Goal: Transaction & Acquisition: Purchase product/service

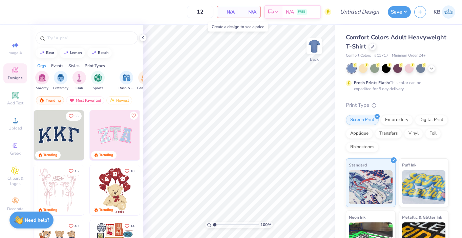
click at [234, 10] on span "N/A" at bounding box center [228, 11] width 14 height 7
click at [89, 38] on input "text" at bounding box center [90, 38] width 87 height 7
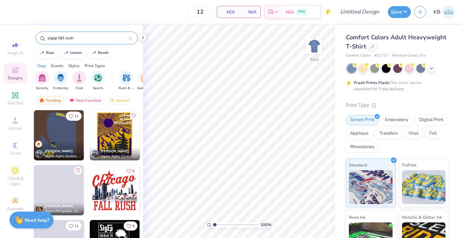
type input "sigep fall rush"
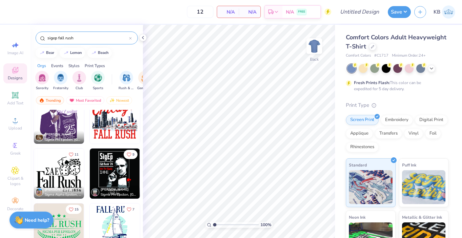
scroll to position [71, 0]
click at [69, 174] on img at bounding box center [59, 174] width 50 height 50
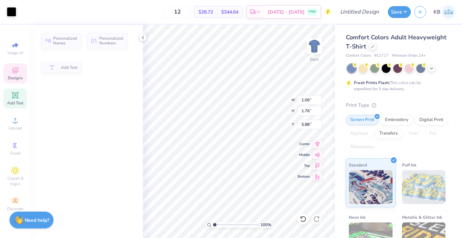
type input "1.09"
type input "1.76"
type input "5.88"
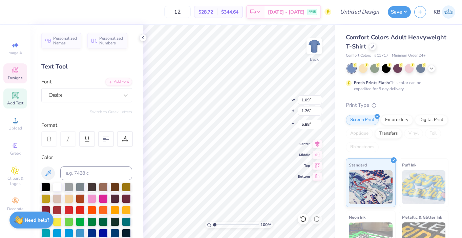
type input "0.85"
type input "1.72"
type input "5.93"
type input "1.09"
type input "1.76"
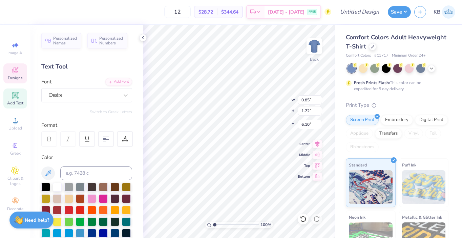
type input "5.88"
type input "0.85"
type input "1.72"
type input "6.10"
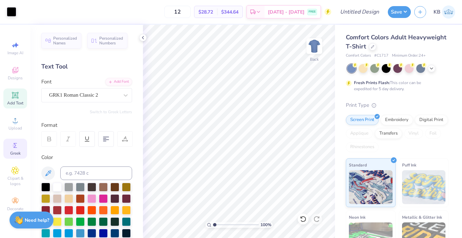
click at [19, 144] on div "Greek" at bounding box center [15, 149] width 24 height 20
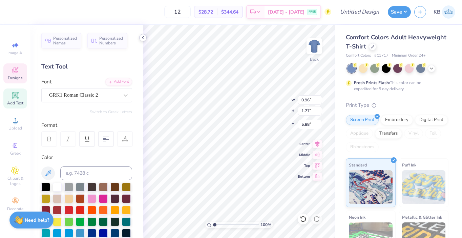
click at [143, 38] on polyline at bounding box center [142, 37] width 1 height 3
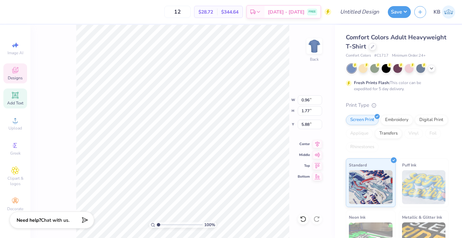
click at [20, 104] on span "Add Text" at bounding box center [15, 102] width 16 height 5
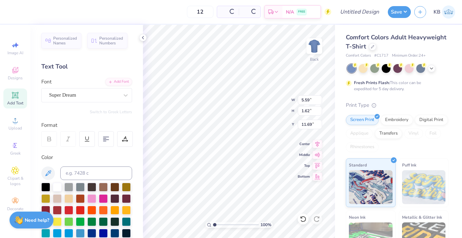
type input "5.59"
type input "1.62"
type input "11.69"
click at [118, 93] on div "Super Dream" at bounding box center [83, 95] width 71 height 11
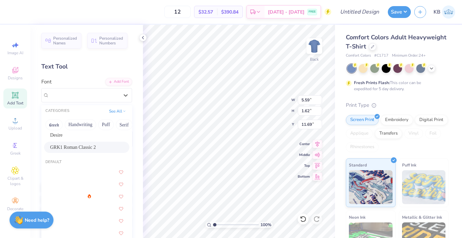
scroll to position [15, 0]
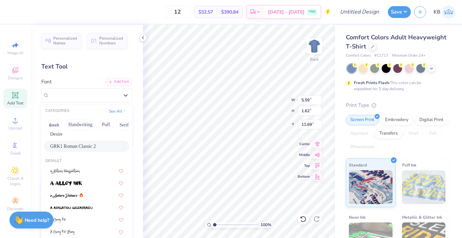
click at [96, 148] on span "GRK1 Roman Classic 2" at bounding box center [73, 146] width 46 height 7
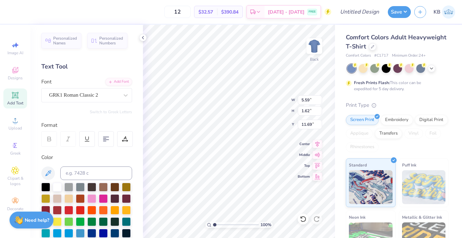
type input "6.59"
type input "1.79"
type input "11.60"
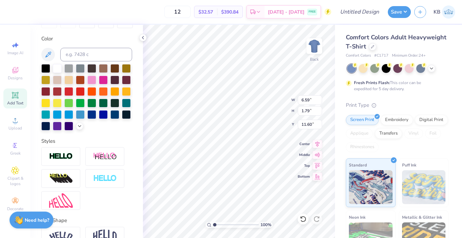
scroll to position [156, 0]
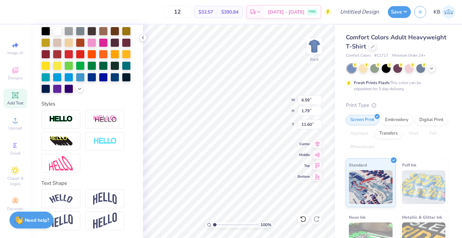
type textarea "P"
type textarea "w"
type textarea "e"
type textarea "t"
type textarea "u"
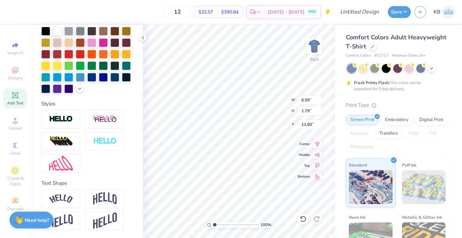
type textarea "p"
type textarea "P"
type textarea "O"
type textarea "I"
type textarea "U"
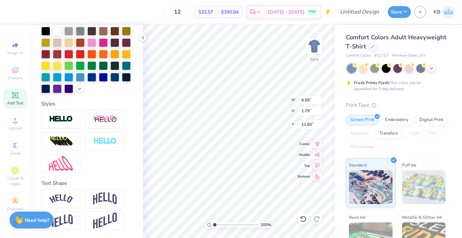
type textarea "Y"
type textarea "T"
type textarea "R"
type textarea "E"
type textarea "W"
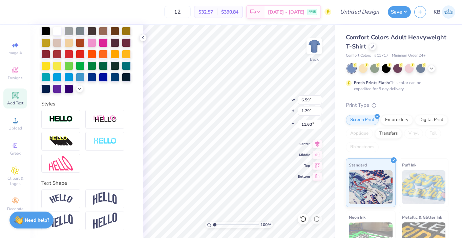
type textarea "Q"
type textarea "W"
type textarea "Q"
type textarea "A"
type textarea "S"
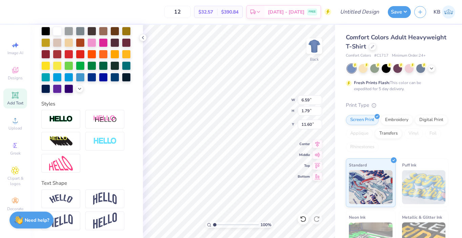
type textarea "D"
type textarea "F"
type input "5.89"
click at [319, 101] on input "1.71" at bounding box center [310, 99] width 24 height 9
type input "0.96"
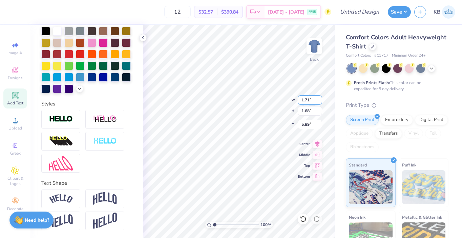
type input "1.77"
type input "1.72"
type input "1.68"
type input "0.96"
type input "1.77"
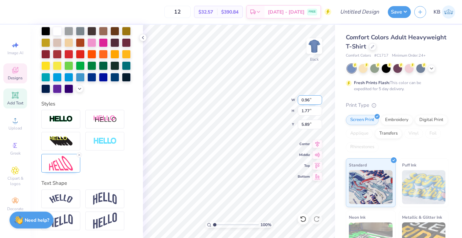
type input "1.72"
type input "1.68"
type input "0.96"
type input "1.77"
type input "1.72"
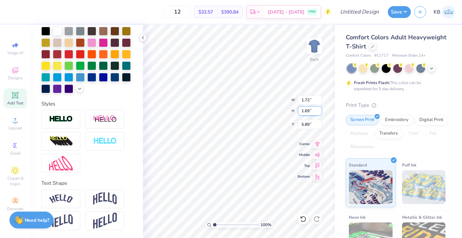
click at [320, 108] on input "1.69" at bounding box center [310, 110] width 24 height 9
click at [320, 108] on input "1.7" at bounding box center [310, 110] width 24 height 9
click at [320, 108] on input "1.71" at bounding box center [310, 110] width 24 height 9
click at [320, 108] on input "1.72" at bounding box center [310, 110] width 24 height 9
click at [320, 108] on input "1.73" at bounding box center [310, 110] width 24 height 9
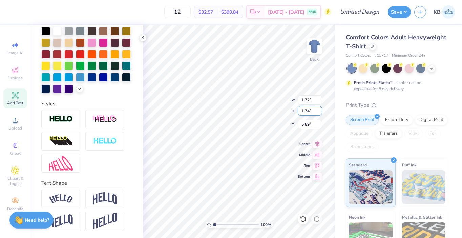
click at [320, 108] on input "1.74" at bounding box center [310, 110] width 24 height 9
click at [320, 108] on input "1.75" at bounding box center [310, 110] width 24 height 9
click at [320, 108] on input "1.76" at bounding box center [310, 110] width 24 height 9
type input "1.77"
click at [320, 108] on input "1.77" at bounding box center [310, 110] width 24 height 9
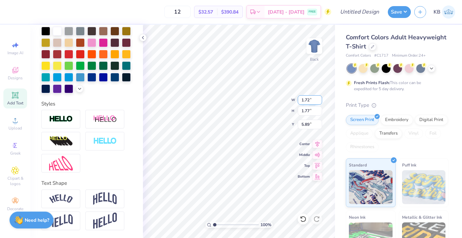
click at [319, 103] on input "1.71" at bounding box center [310, 99] width 24 height 9
type input "1.7"
click at [319, 103] on input "1.7" at bounding box center [310, 99] width 24 height 9
type input "5.85"
click at [319, 103] on input "1.69" at bounding box center [310, 99] width 24 height 9
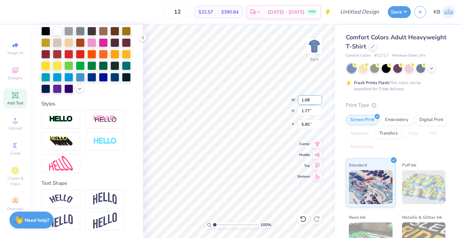
click at [319, 103] on input "1.68" at bounding box center [310, 99] width 24 height 9
click at [319, 103] on input "1.67" at bounding box center [310, 99] width 24 height 9
click at [319, 103] on input "1.66" at bounding box center [310, 99] width 24 height 9
click at [319, 103] on input "1.65" at bounding box center [310, 99] width 24 height 9
click at [319, 103] on input "1.64" at bounding box center [310, 99] width 24 height 9
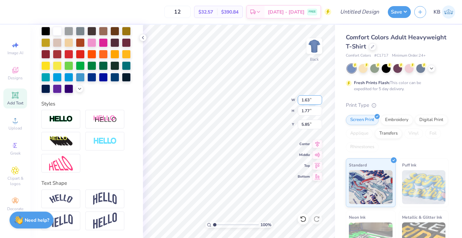
click at [319, 103] on input "1.63" at bounding box center [310, 99] width 24 height 9
click at [319, 103] on input "1.62" at bounding box center [310, 99] width 24 height 9
click at [319, 103] on input "1.61" at bounding box center [310, 99] width 24 height 9
click at [319, 103] on input "1.6" at bounding box center [310, 99] width 24 height 9
click at [319, 103] on input "1.59" at bounding box center [310, 99] width 24 height 9
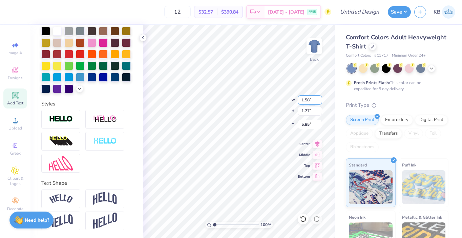
click at [319, 103] on input "1.58" at bounding box center [310, 99] width 24 height 9
click at [319, 103] on input "1.57" at bounding box center [310, 99] width 24 height 9
click at [319, 103] on input "1.56" at bounding box center [310, 99] width 24 height 9
click at [319, 103] on input "1.55" at bounding box center [310, 99] width 24 height 9
click at [319, 103] on input "1.54" at bounding box center [310, 99] width 24 height 9
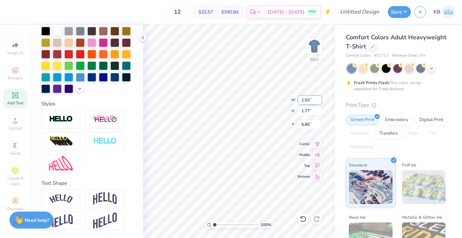
click at [319, 103] on input "1.53" at bounding box center [310, 99] width 24 height 9
click at [319, 103] on input "1.52" at bounding box center [310, 99] width 24 height 9
click at [319, 103] on input "1.51" at bounding box center [310, 99] width 24 height 9
type input "1.5"
click at [319, 103] on input "1.5" at bounding box center [310, 99] width 24 height 9
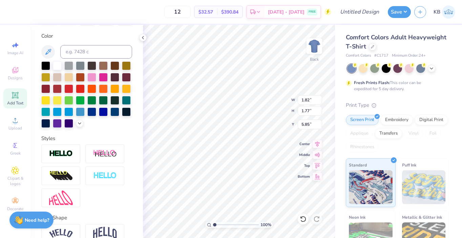
scroll to position [114, 0]
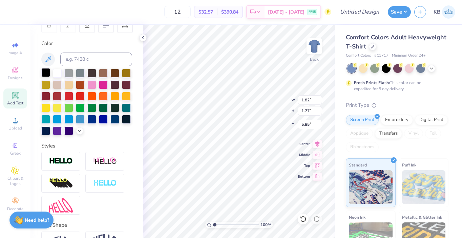
click at [45, 72] on div at bounding box center [45, 72] width 9 height 9
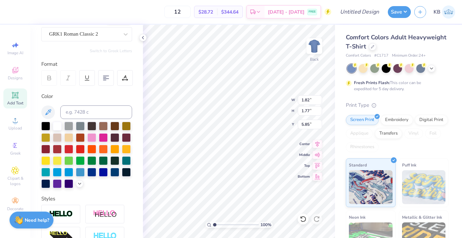
scroll to position [0, 0]
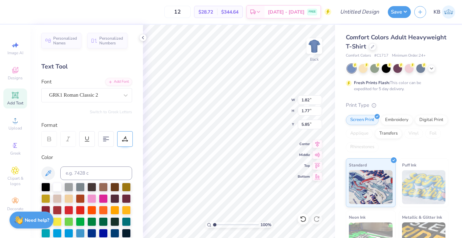
click at [125, 143] on div at bounding box center [125, 139] width 16 height 16
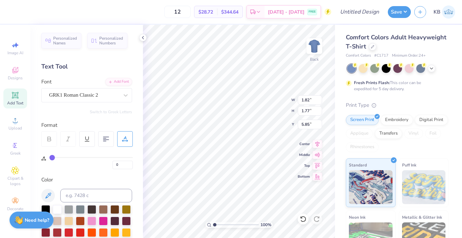
type input "1"
type input "2"
type input "3"
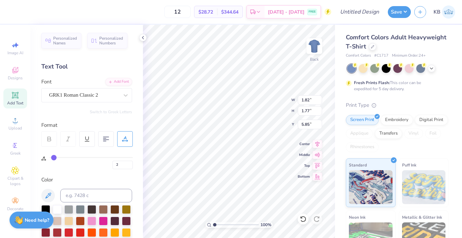
type input "3"
type input "5"
type input "6"
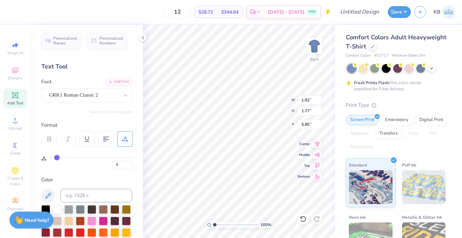
type input "8"
type input "10"
type input "11"
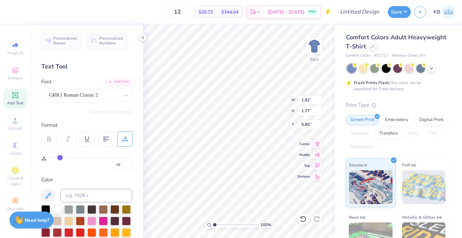
type input "11"
type input "13"
type input "15"
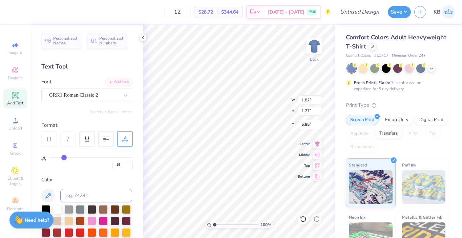
type input "17"
type input "18"
type input "19"
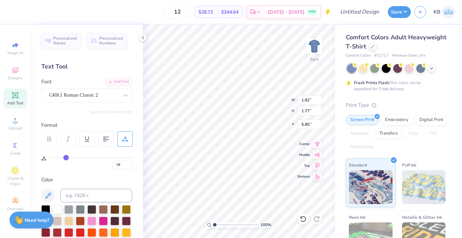
type input "19"
type input "20"
type input "21"
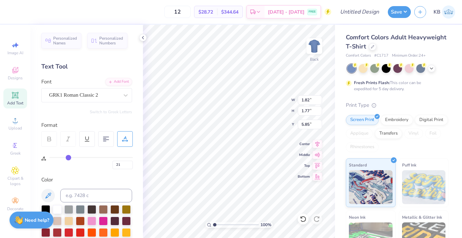
drag, startPoint x: 53, startPoint y: 157, endPoint x: 68, endPoint y: 157, distance: 15.6
click at [68, 157] on input "range" at bounding box center [90, 157] width 83 height 1
type input "20"
type input "19"
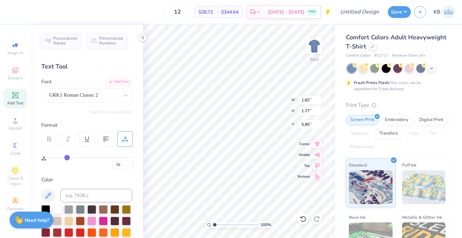
type input "19"
type input "18"
type input "17"
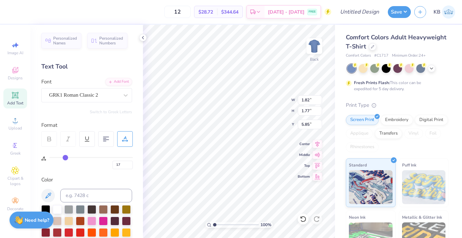
type input "14"
type input "12"
type input "8"
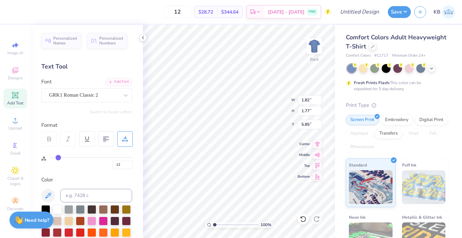
type input "8"
type input "4"
type input "1"
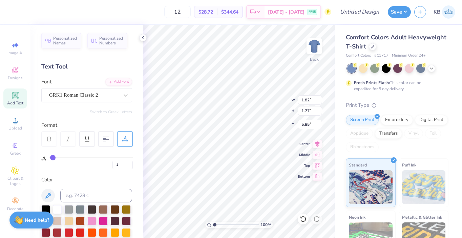
type input "0"
drag, startPoint x: 68, startPoint y: 157, endPoint x: 39, endPoint y: 159, distance: 28.9
type input "0"
click at [49, 158] on input "range" at bounding box center [90, 157] width 83 height 1
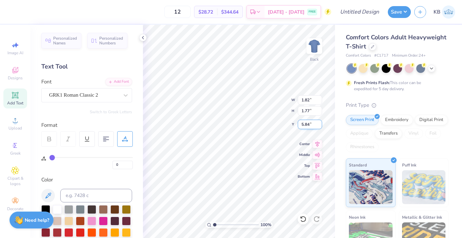
click at [318, 126] on input "5.84" at bounding box center [310, 124] width 24 height 9
click at [318, 126] on input "5.83" at bounding box center [310, 124] width 24 height 9
click at [318, 126] on input "5.82" at bounding box center [310, 124] width 24 height 9
click at [318, 126] on input "5.81" at bounding box center [310, 124] width 24 height 9
type input "5.8"
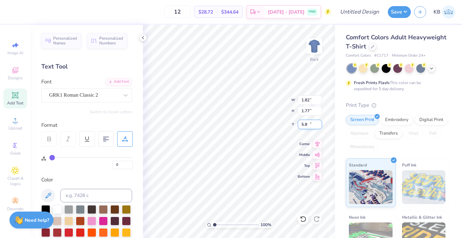
click at [318, 126] on input "5.8" at bounding box center [310, 124] width 24 height 9
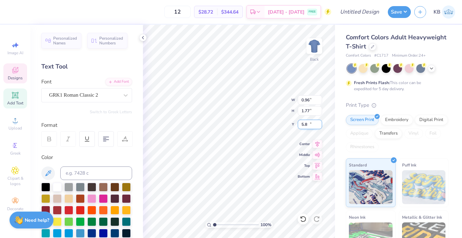
type input "0.96"
type input "5.85"
type input "1.82"
click at [319, 123] on input "5.86" at bounding box center [310, 124] width 24 height 9
click at [319, 123] on input "5.87" at bounding box center [310, 124] width 24 height 9
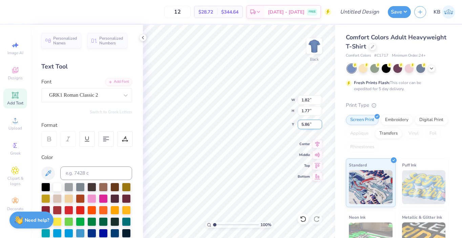
click at [320, 127] on input "5.86" at bounding box center [310, 124] width 24 height 9
type input "5.85"
click at [320, 127] on input "5.85" at bounding box center [310, 124] width 24 height 9
type input "1.82"
type input "5.85"
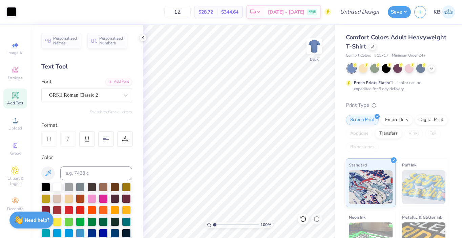
click at [20, 99] on div "Add Text" at bounding box center [15, 98] width 24 height 20
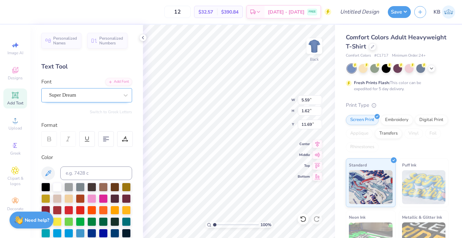
click at [111, 94] on div "Super Dream" at bounding box center [83, 95] width 71 height 11
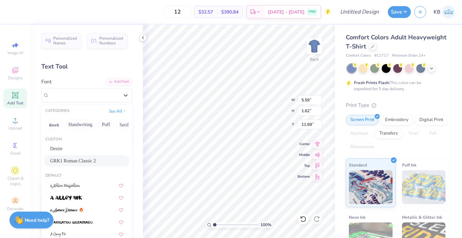
click at [96, 161] on span "GRK1 Roman Classic 2" at bounding box center [73, 160] width 46 height 7
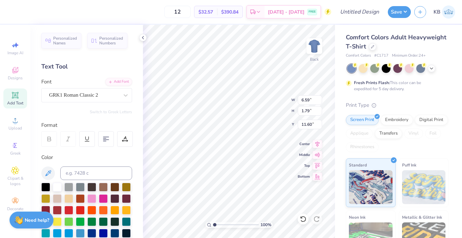
type input "6.59"
type input "1.79"
type input "11.60"
type textarea "E"
type input "5.85"
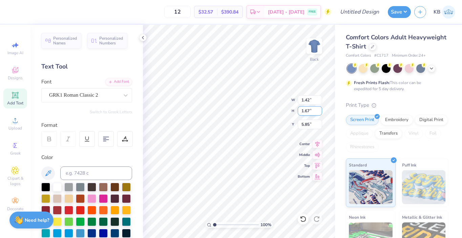
click at [318, 113] on input "1.67" at bounding box center [310, 110] width 24 height 9
click at [319, 109] on input "1.68" at bounding box center [310, 110] width 24 height 9
click at [319, 109] on input "1.69" at bounding box center [310, 110] width 24 height 9
click at [319, 109] on input "1.7" at bounding box center [310, 110] width 24 height 9
click at [319, 109] on input "1.71" at bounding box center [310, 110] width 24 height 9
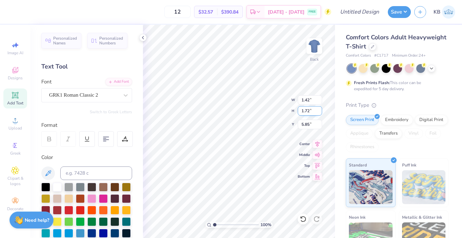
click at [319, 109] on input "1.72" at bounding box center [310, 110] width 24 height 9
click at [319, 109] on input "1.73" at bounding box center [310, 110] width 24 height 9
click at [319, 109] on input "1.74" at bounding box center [310, 110] width 24 height 9
click at [319, 109] on input "1.75" at bounding box center [310, 110] width 24 height 9
click at [319, 109] on input "1.76" at bounding box center [310, 110] width 24 height 9
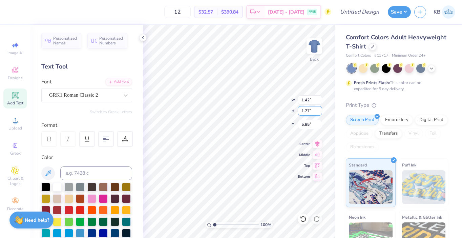
type input "1.77"
click at [319, 109] on input "1.77" at bounding box center [310, 110] width 24 height 9
click at [319, 102] on input "1.41" at bounding box center [310, 99] width 24 height 9
type input "1.4"
click at [319, 102] on input "1.4" at bounding box center [310, 99] width 24 height 9
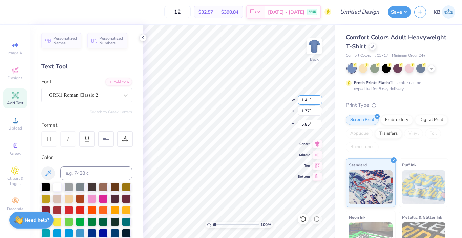
type input "5.80"
click at [319, 102] on input "1.39" at bounding box center [310, 99] width 24 height 9
click at [319, 102] on input "1.38" at bounding box center [310, 99] width 24 height 9
click at [319, 102] on input "1.37" at bounding box center [310, 99] width 24 height 9
click at [319, 102] on input "1.36" at bounding box center [310, 99] width 24 height 9
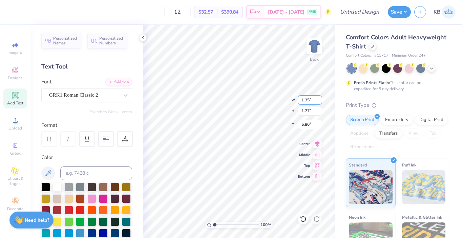
click at [319, 102] on input "1.35" at bounding box center [310, 99] width 24 height 9
click at [319, 102] on input "1.34" at bounding box center [310, 99] width 24 height 9
click at [319, 102] on input "1.33" at bounding box center [310, 99] width 24 height 9
click at [319, 102] on input "1.32" at bounding box center [310, 99] width 24 height 9
type input "1.00"
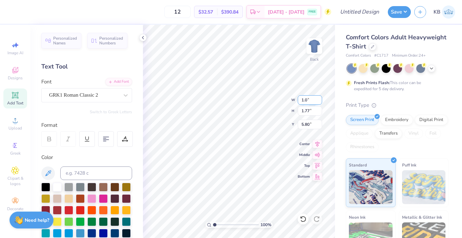
type input "1.18"
type input "6.10"
type input "1.20"
type input "1.42"
type input "5.98"
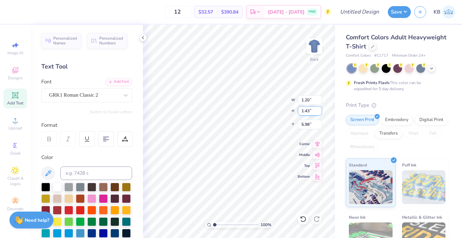
click at [320, 109] on input "1.43" at bounding box center [310, 110] width 24 height 9
type input "1.77"
type input "1.50"
type input "5.80"
click at [309, 101] on input "1.82" at bounding box center [310, 99] width 24 height 9
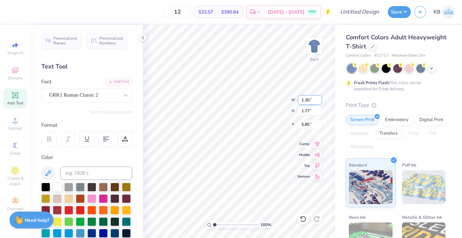
type input "1.30"
type input "1.27"
type input "6.10"
type input "1.50"
type input "1.77"
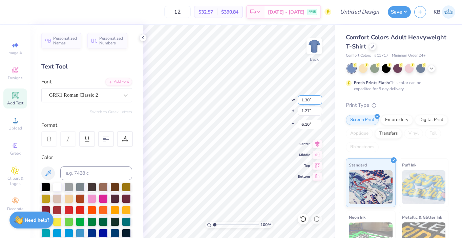
type input "5.80"
type input "0.96"
type input "5.85"
click at [311, 112] on input "1.77" at bounding box center [310, 110] width 24 height 9
type input "1.30"
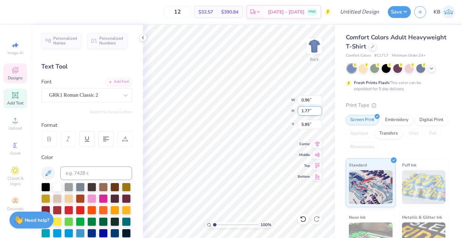
type input "1.27"
type input "6.06"
click at [309, 109] on input "1.27" at bounding box center [310, 110] width 24 height 9
type input "1.77"
type input "1.82"
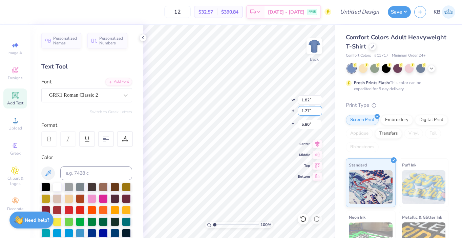
type input "5.80"
type input "2.76"
type input "3.00"
type input "1.82"
type input "1.77"
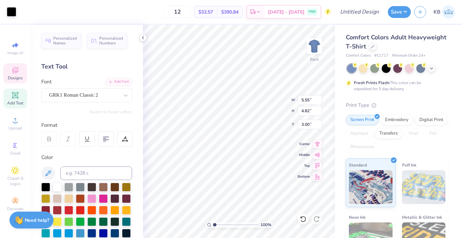
type input "5.80"
type input "0.96"
type input "5.85"
type input "1.82"
type input "5.80"
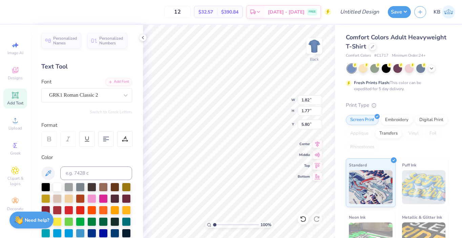
type input "1.50"
click at [47, 185] on div at bounding box center [45, 186] width 9 height 9
click at [309, 99] on input "0.96" at bounding box center [310, 99] width 24 height 9
type input "0"
type input "9.81"
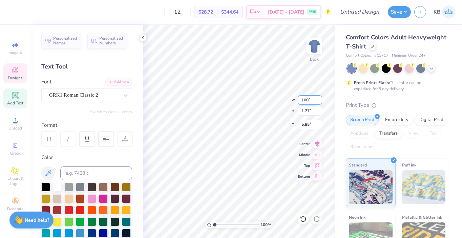
type input "18.00"
type input "0.50"
type input "9"
type input "1.00"
type input "1.83"
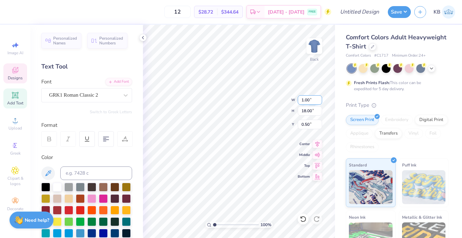
type input "8.58"
type input "2.74"
type input "2.89"
type input "7.82"
type input "11.05"
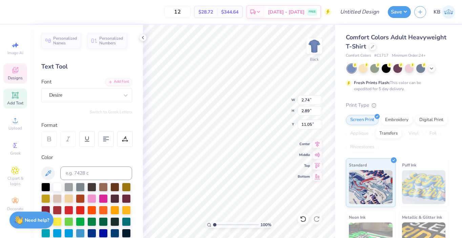
type input "1.00"
type input "1.83"
type input "5.74"
type input "2.74"
type input "2.89"
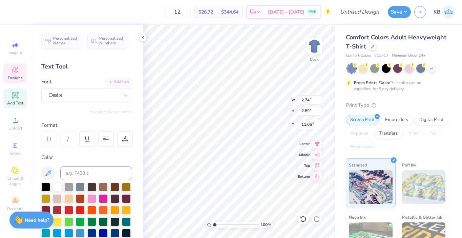
type input "7.82"
type textarea "E S T . 1 9 06"
type textarea "E S T . 1 9 01"
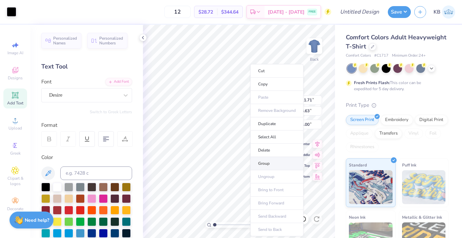
click at [270, 165] on li "Group" at bounding box center [276, 163] width 53 height 13
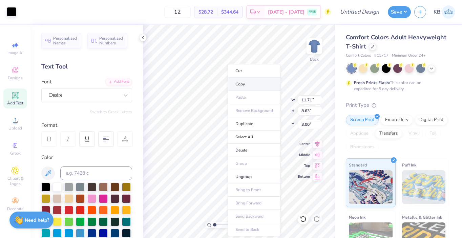
click at [247, 84] on li "Copy" at bounding box center [254, 84] width 53 height 13
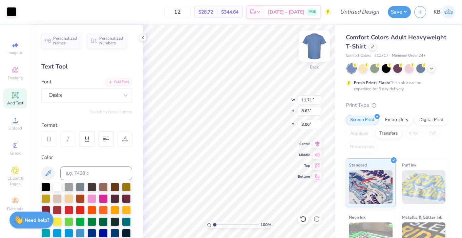
click at [310, 53] on img at bounding box center [314, 46] width 27 height 27
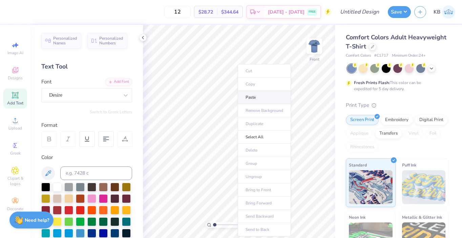
click at [253, 99] on li "Paste" at bounding box center [264, 97] width 53 height 13
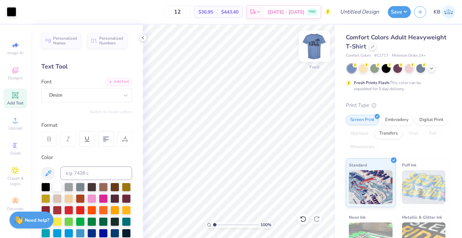
click at [314, 40] on img at bounding box center [314, 46] width 27 height 27
type input "4.56"
click at [311, 47] on img at bounding box center [314, 46] width 27 height 27
type input "3.00"
type input "3.41"
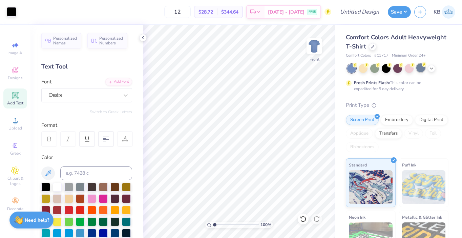
click at [422, 71] on div at bounding box center [421, 67] width 9 height 9
click at [431, 65] on icon at bounding box center [431, 67] width 5 height 5
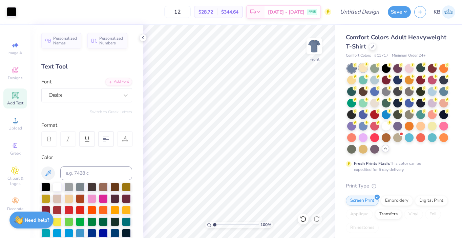
click at [359, 66] on div at bounding box center [363, 67] width 9 height 9
click at [387, 128] on div at bounding box center [386, 125] width 9 height 9
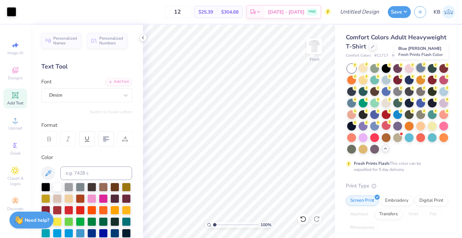
click at [422, 70] on div at bounding box center [421, 67] width 9 height 9
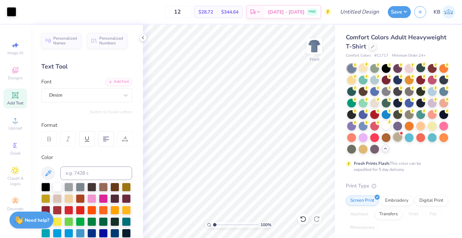
click at [400, 137] on div at bounding box center [398, 137] width 9 height 9
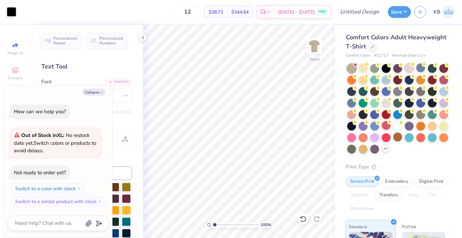
click at [369, 65] on circle at bounding box center [366, 64] width 5 height 5
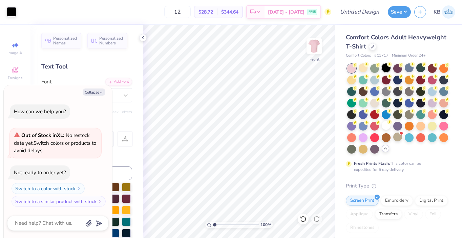
click at [390, 68] on div at bounding box center [386, 67] width 9 height 9
click at [422, 70] on div at bounding box center [421, 67] width 9 height 9
click at [363, 66] on div at bounding box center [363, 67] width 9 height 9
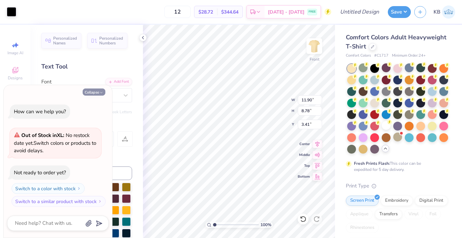
click at [98, 94] on button "Collapse" at bounding box center [94, 91] width 23 height 7
type textarea "x"
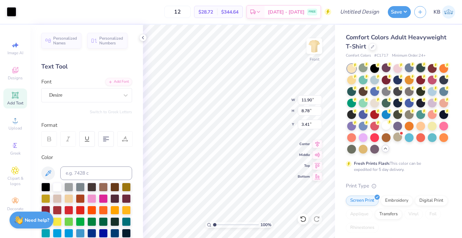
click at [422, 72] on div at bounding box center [421, 67] width 9 height 9
click at [354, 117] on div at bounding box center [351, 113] width 9 height 9
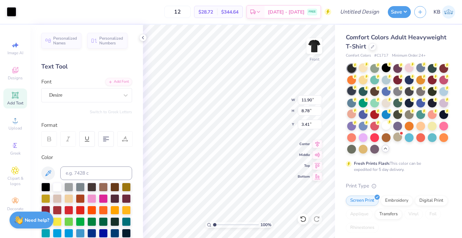
click at [352, 91] on div at bounding box center [351, 90] width 9 height 9
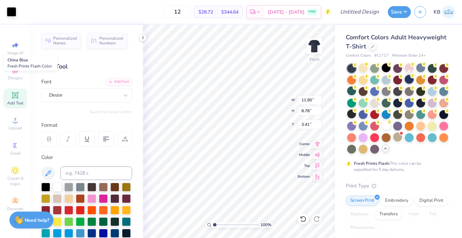
click at [409, 78] on div at bounding box center [409, 79] width 9 height 9
click at [444, 76] on div at bounding box center [444, 79] width 9 height 9
click at [421, 69] on div at bounding box center [421, 67] width 9 height 9
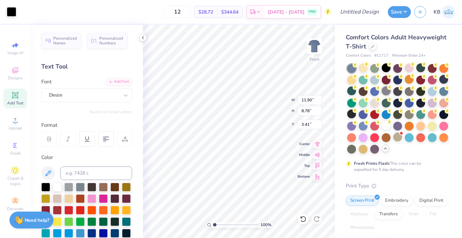
click at [391, 91] on div at bounding box center [386, 90] width 9 height 9
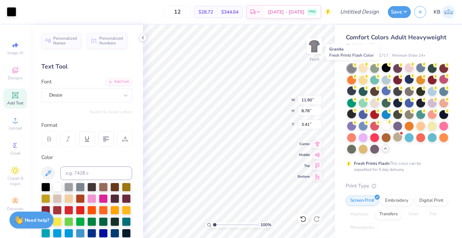
click at [350, 69] on div at bounding box center [351, 68] width 9 height 9
click at [420, 67] on div at bounding box center [421, 67] width 9 height 9
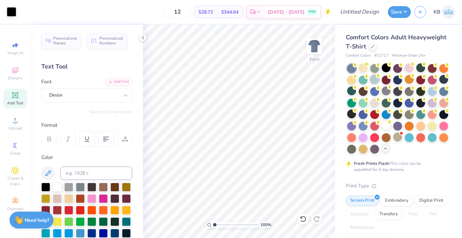
click at [377, 80] on div at bounding box center [374, 79] width 9 height 9
click at [440, 91] on div at bounding box center [444, 90] width 9 height 9
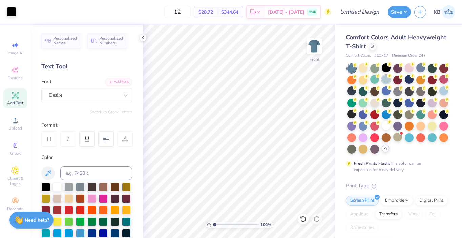
click at [384, 82] on div at bounding box center [386, 79] width 9 height 9
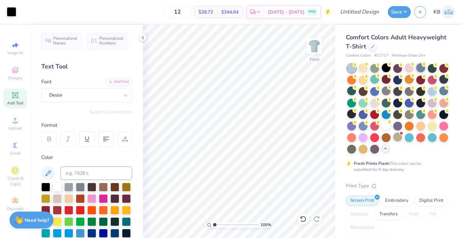
click at [421, 70] on div at bounding box center [421, 67] width 9 height 9
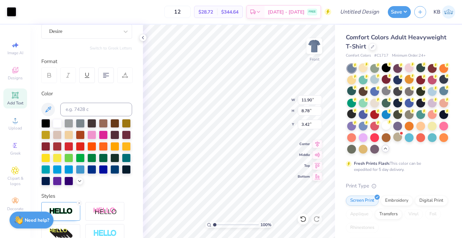
scroll to position [65, 0]
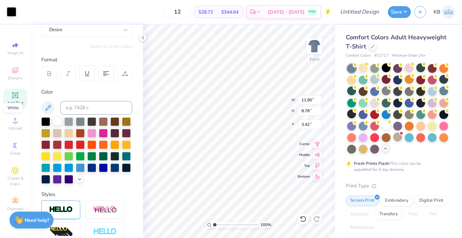
click at [58, 125] on div at bounding box center [57, 121] width 9 height 9
click at [58, 121] on div at bounding box center [57, 121] width 9 height 9
click at [59, 122] on div at bounding box center [57, 121] width 9 height 9
click at [45, 121] on div at bounding box center [45, 121] width 9 height 9
click at [71, 122] on div at bounding box center [68, 121] width 9 height 9
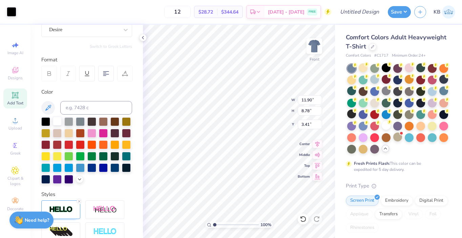
click at [59, 121] on div at bounding box center [57, 121] width 9 height 9
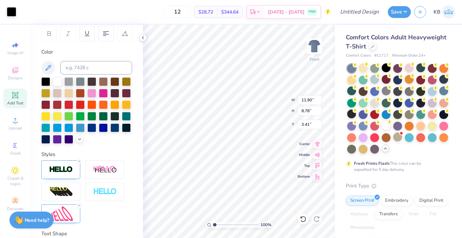
scroll to position [0, 0]
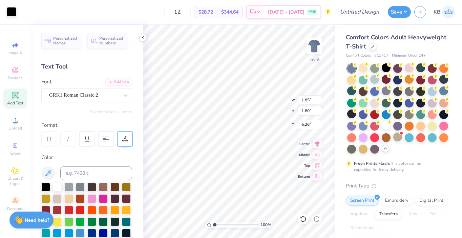
type input "1.85"
type input "1.80"
type input "6.26"
click at [59, 189] on div at bounding box center [57, 186] width 9 height 9
click at [45, 190] on div at bounding box center [45, 186] width 9 height 9
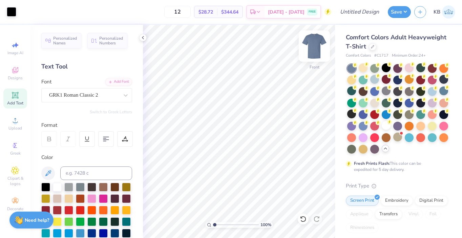
click at [315, 46] on img at bounding box center [314, 46] width 27 height 27
click at [372, 49] on div at bounding box center [372, 45] width 7 height 7
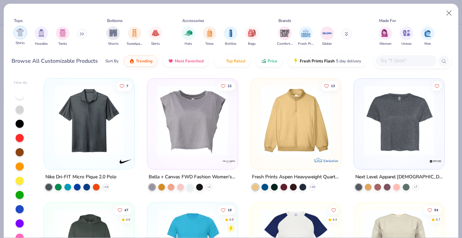
click at [24, 37] on div "filter for Shirts" at bounding box center [21, 33] width 14 height 14
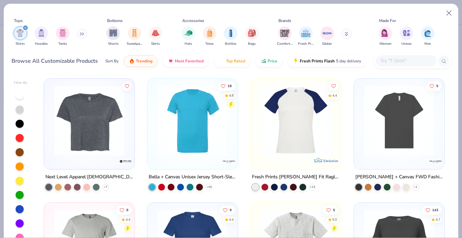
click at [398, 61] on input "text" at bounding box center [406, 61] width 52 height 8
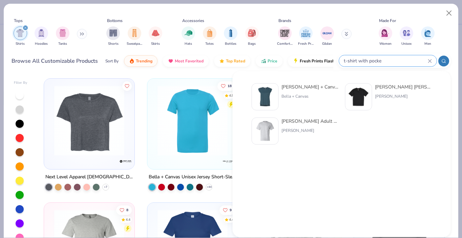
type input "t-shirt with pocket"
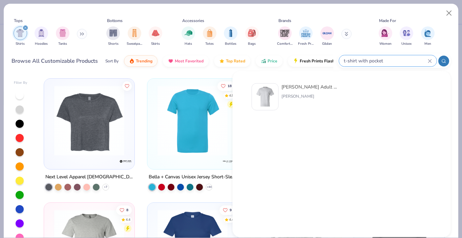
click at [431, 60] on icon at bounding box center [429, 60] width 3 height 3
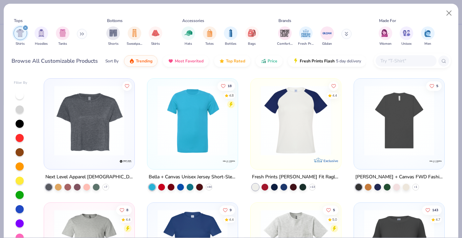
click at [396, 61] on input "text" at bounding box center [406, 61] width 52 height 8
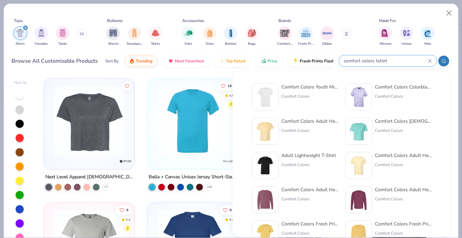
type input "comfort colors tshirt"
click at [318, 123] on div "Comfort Colors Adult Heavyweight T-Shirt" at bounding box center [310, 121] width 57 height 7
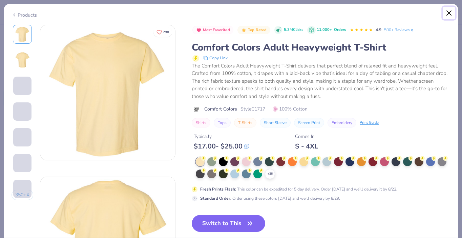
click at [451, 17] on button "Close" at bounding box center [449, 13] width 13 height 13
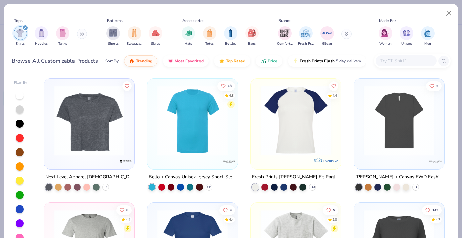
click at [385, 60] on input "text" at bounding box center [406, 61] width 52 height 8
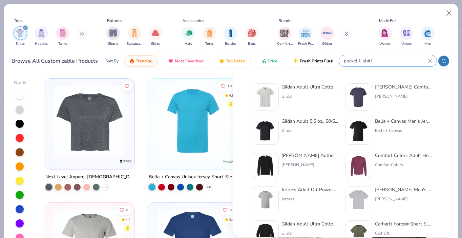
type input "pocket t-shirt"
click at [322, 126] on div "Gildan Adult 5.5 oz., 50/50 Pocket T-Shirt Gildan" at bounding box center [310, 131] width 57 height 27
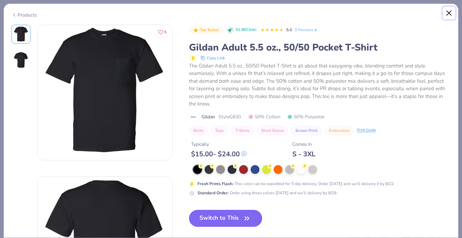
click at [451, 17] on button "Close" at bounding box center [449, 13] width 13 height 13
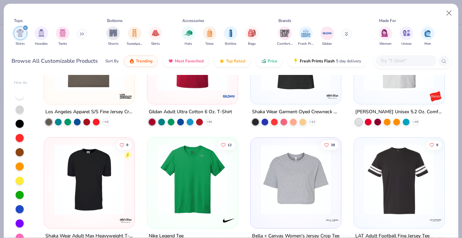
scroll to position [464, 0]
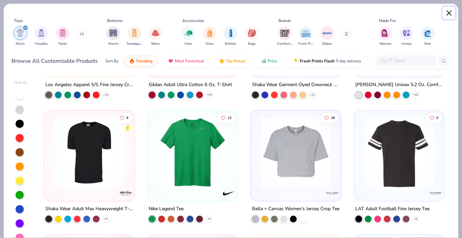
click at [450, 14] on button "Close" at bounding box center [449, 13] width 13 height 13
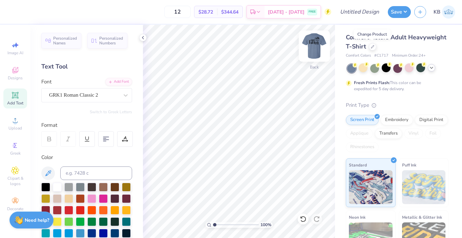
click at [320, 42] on img at bounding box center [314, 46] width 27 height 27
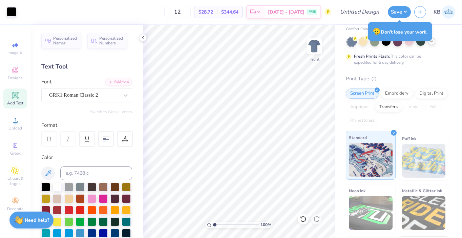
scroll to position [32, 0]
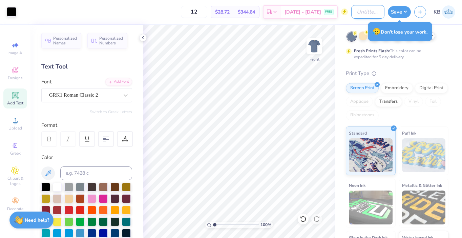
click at [360, 15] on input "Design Title" at bounding box center [367, 12] width 33 height 14
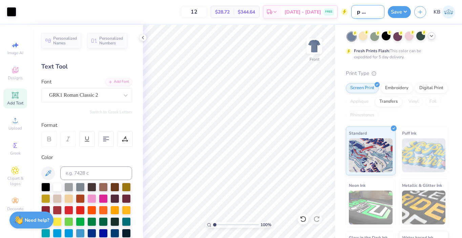
scroll to position [0, 17]
type input "SigEp Fall Rush"
click at [315, 48] on img at bounding box center [314, 46] width 27 height 27
click at [14, 99] on icon at bounding box center [15, 95] width 8 height 8
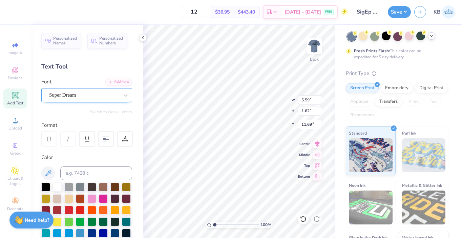
click at [99, 94] on div "Super Dream" at bounding box center [83, 95] width 71 height 11
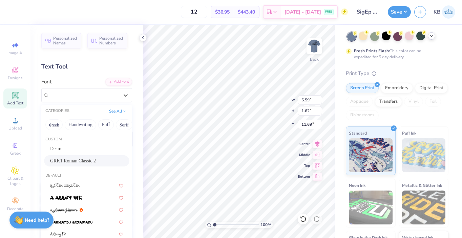
click at [96, 159] on span "GRK1 Roman Classic 2" at bounding box center [73, 160] width 46 height 7
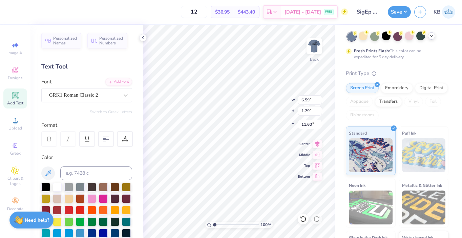
type input "6.59"
type input "1.79"
type input "11.60"
type textarea "P"
type textarea "SFE"
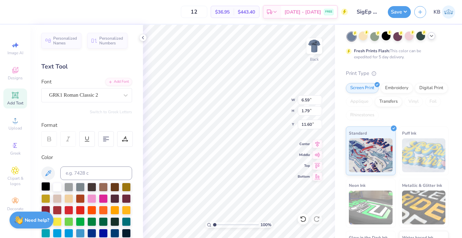
click at [47, 187] on div at bounding box center [45, 186] width 9 height 9
type input "3.17"
type input "1.05"
type input "3.61"
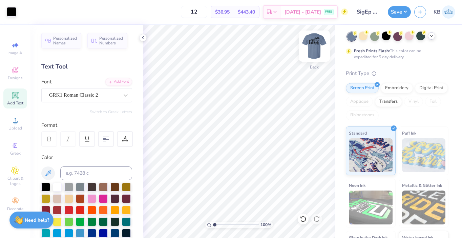
click at [318, 47] on img at bounding box center [314, 46] width 27 height 27
click at [313, 48] on img at bounding box center [314, 46] width 27 height 27
